Goal: Task Accomplishment & Management: Manage account settings

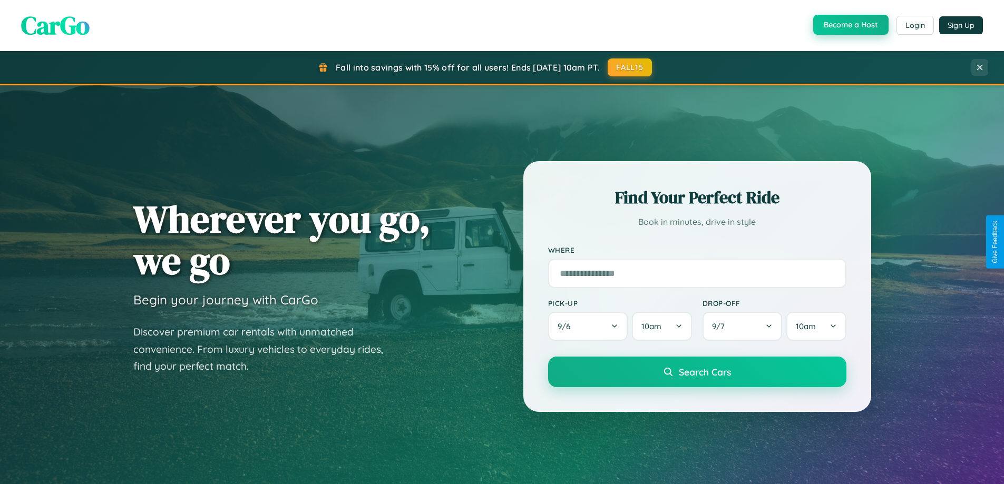
click at [850, 25] on button "Become a Host" at bounding box center [850, 25] width 75 height 20
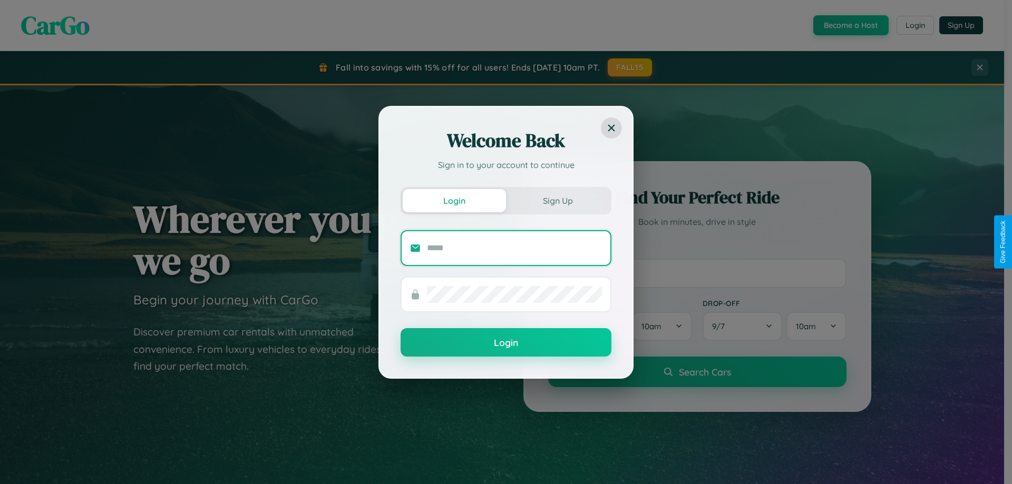
click at [514, 248] on input "text" at bounding box center [514, 248] width 175 height 17
type input "**********"
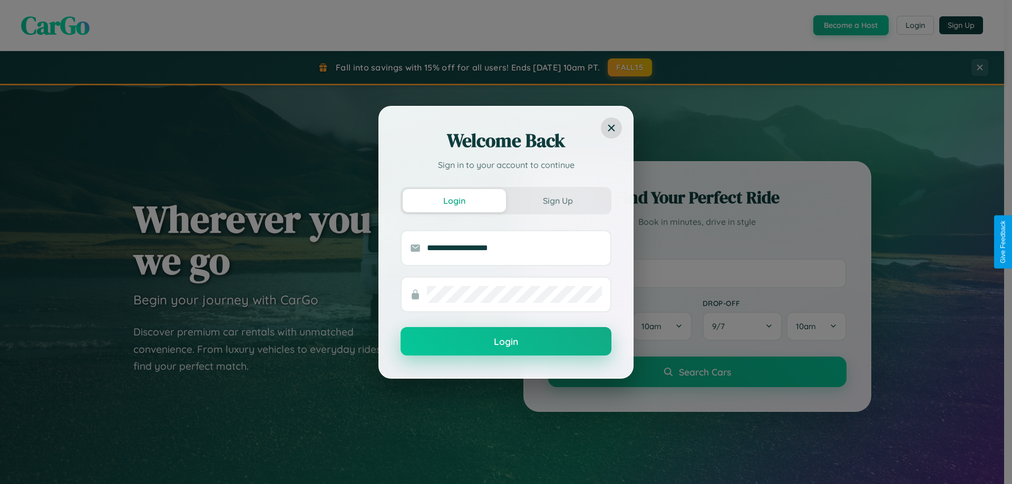
click at [506, 342] on button "Login" at bounding box center [506, 341] width 211 height 28
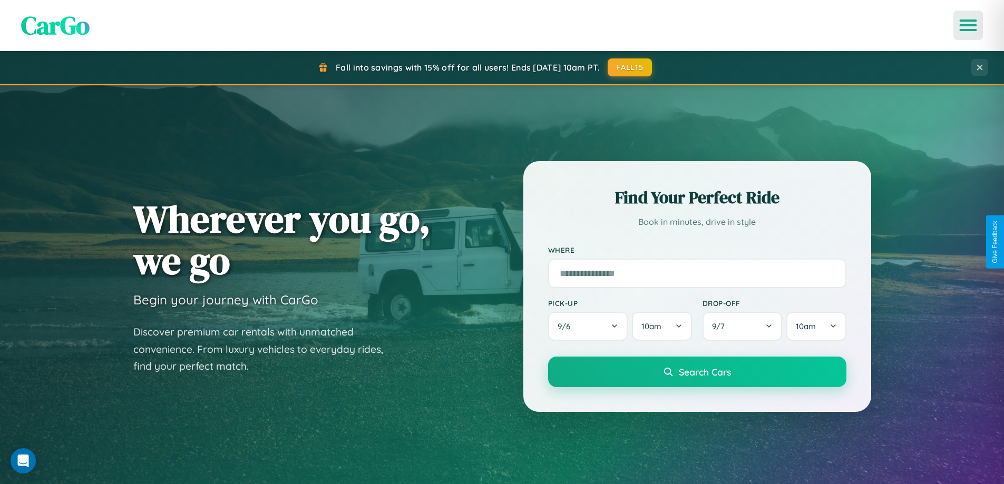
click at [968, 25] on icon "Open menu" at bounding box center [968, 25] width 15 height 9
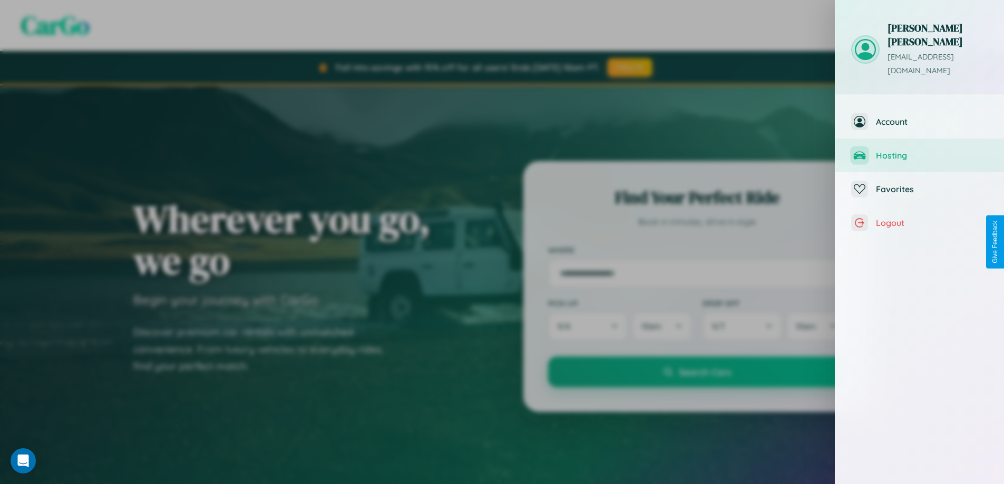
click at [920, 150] on span "Hosting" at bounding box center [932, 155] width 112 height 11
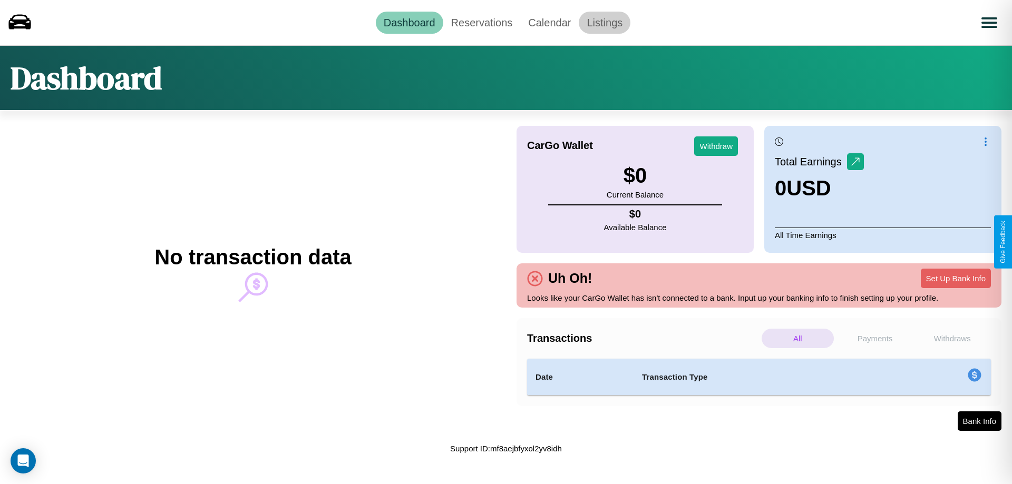
click at [604, 22] on link "Listings" at bounding box center [605, 23] width 52 height 22
